Goal: Information Seeking & Learning: Learn about a topic

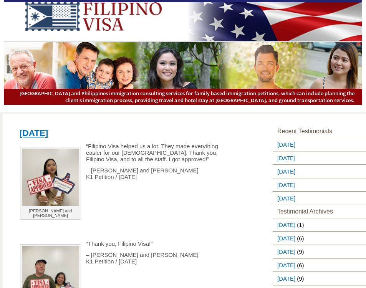
click at [192, 223] on p at bounding box center [125, 221] width 221 height 7
click at [191, 203] on p at bounding box center [125, 199] width 221 height 7
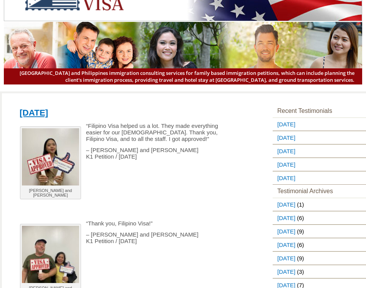
scroll to position [38, 0]
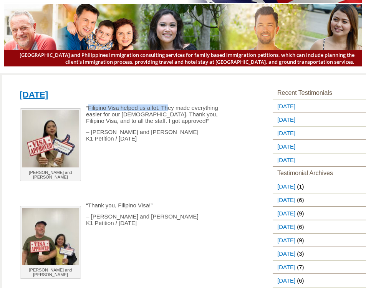
drag, startPoint x: 89, startPoint y: 110, endPoint x: 168, endPoint y: 110, distance: 79.2
click at [168, 110] on p "“Filipino Visa helped us a lot. They made everything easier for our [DEMOGRAPHI…" at bounding box center [125, 115] width 221 height 20
click at [168, 115] on p "“Filipino Visa helped us a lot. They made everything easier for our [DEMOGRAPHI…" at bounding box center [125, 115] width 221 height 20
drag, startPoint x: 95, startPoint y: 123, endPoint x: 188, endPoint y: 121, distance: 93.0
click at [188, 121] on p "“Filipino Visa helped us a lot. They made everything easier for our [DEMOGRAPHI…" at bounding box center [125, 115] width 221 height 20
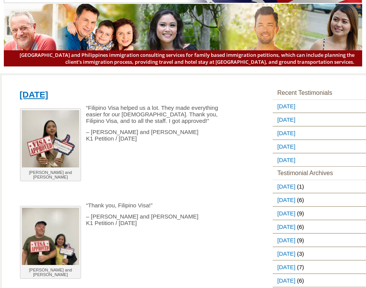
click at [178, 152] on p at bounding box center [125, 149] width 221 height 7
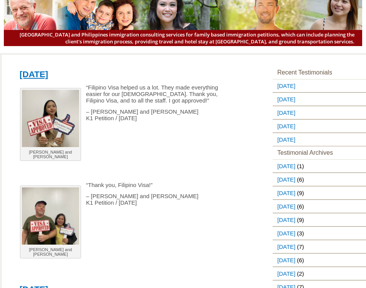
scroll to position [77, 0]
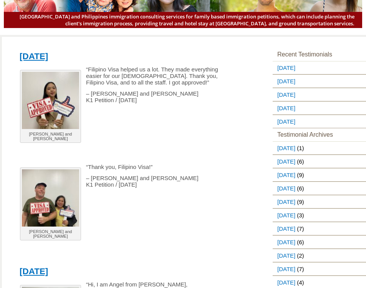
click at [165, 167] on p "“Thank you, Filipino Visa!”" at bounding box center [125, 167] width 221 height 7
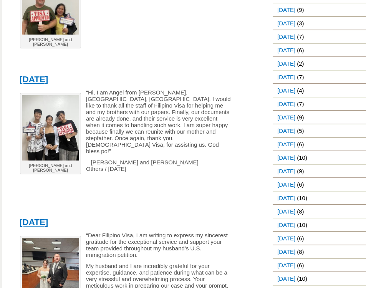
scroll to position [307, 0]
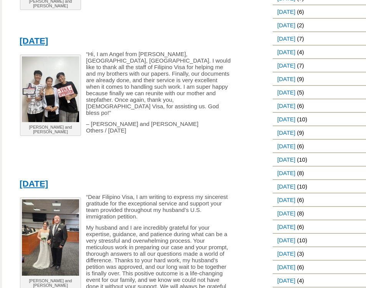
drag, startPoint x: 133, startPoint y: 40, endPoint x: 13, endPoint y: 41, distance: 120.3
click at [144, 161] on p at bounding box center [125, 164] width 221 height 7
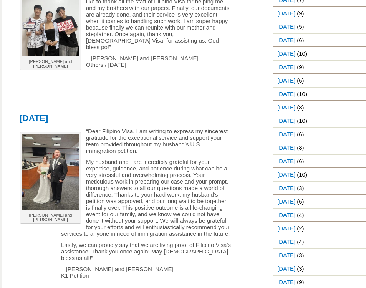
scroll to position [384, 0]
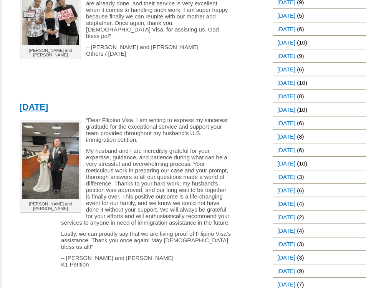
drag, startPoint x: 133, startPoint y: 98, endPoint x: 13, endPoint y: 98, distance: 119.1
click at [176, 173] on p "My husband and I are incredibly grateful for your expertise, guidance, and pati…" at bounding box center [125, 187] width 221 height 78
click at [140, 255] on p "– [PERSON_NAME] and [PERSON_NAME] K1 Petition" at bounding box center [125, 261] width 221 height 13
click at [163, 154] on p "My husband and I are incredibly grateful for your expertise, guidance, and pati…" at bounding box center [125, 187] width 221 height 78
